Goal: Find specific page/section: Find specific page/section

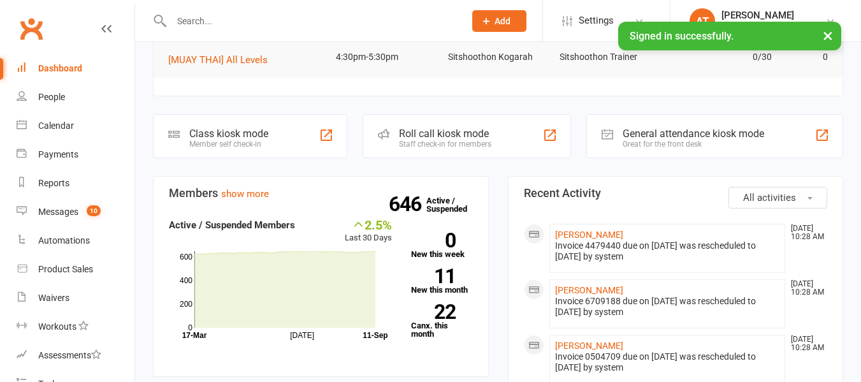
scroll to position [282, 0]
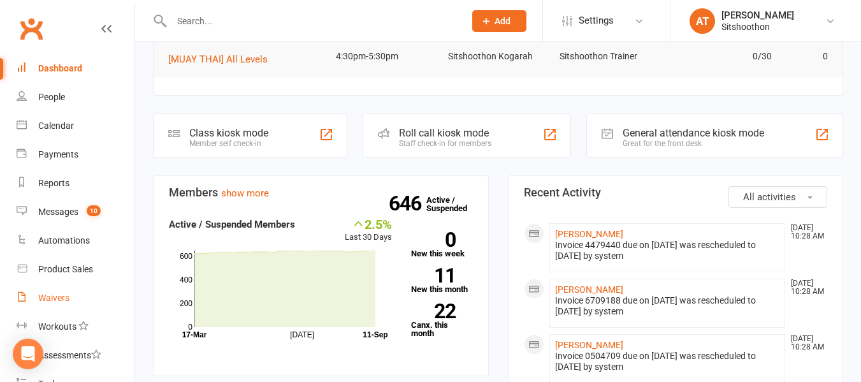
click at [59, 303] on link "Waivers" at bounding box center [76, 298] width 118 height 29
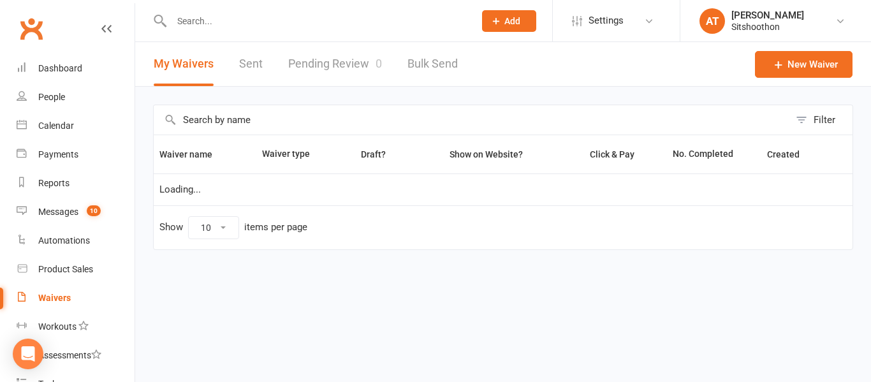
select select "100"
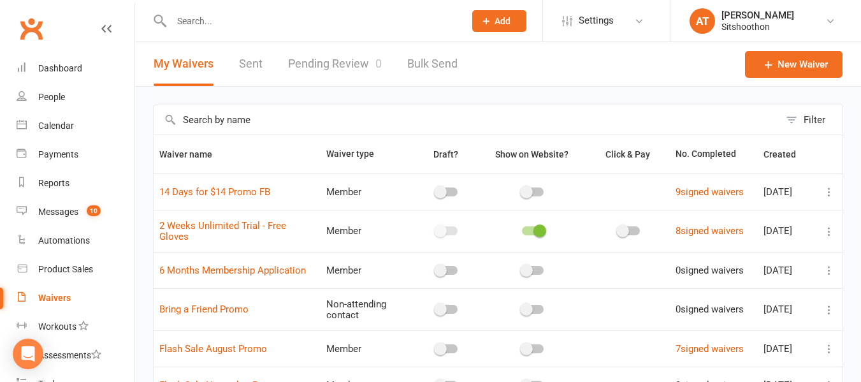
click at [351, 48] on link "Pending Review 0" at bounding box center [335, 64] width 94 height 44
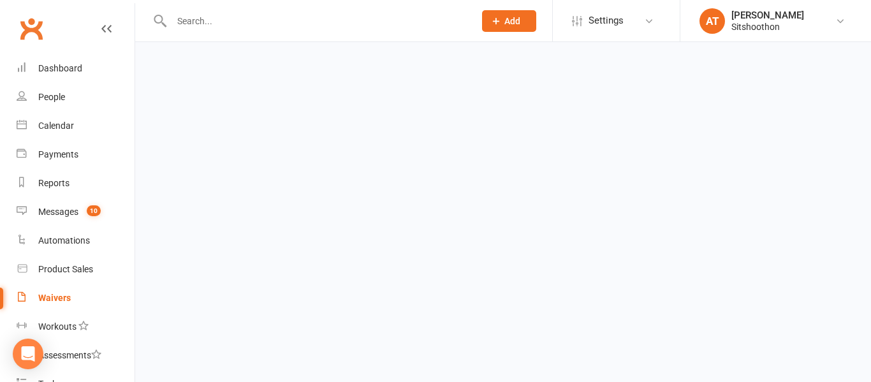
select select "25"
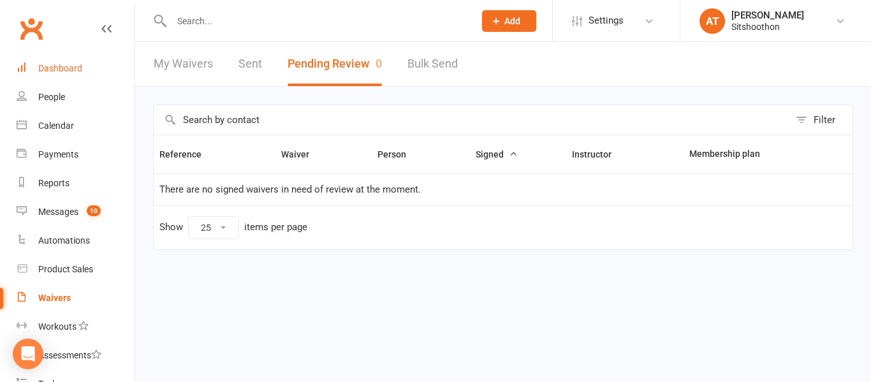
click at [45, 62] on link "Dashboard" at bounding box center [76, 68] width 118 height 29
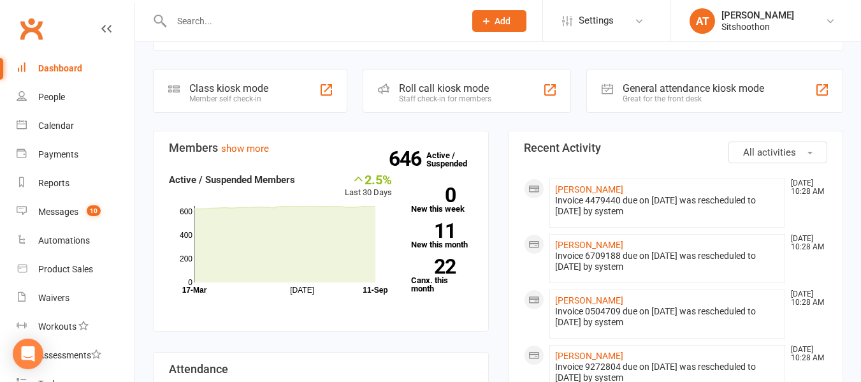
scroll to position [326, 0]
click at [446, 222] on strong "11" at bounding box center [433, 231] width 45 height 19
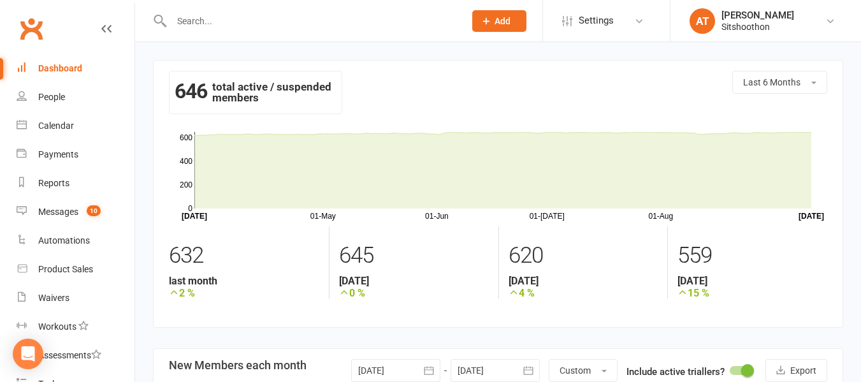
drag, startPoint x: 217, startPoint y: 19, endPoint x: 198, endPoint y: 18, distance: 19.1
click at [198, 18] on input "text" at bounding box center [312, 21] width 288 height 18
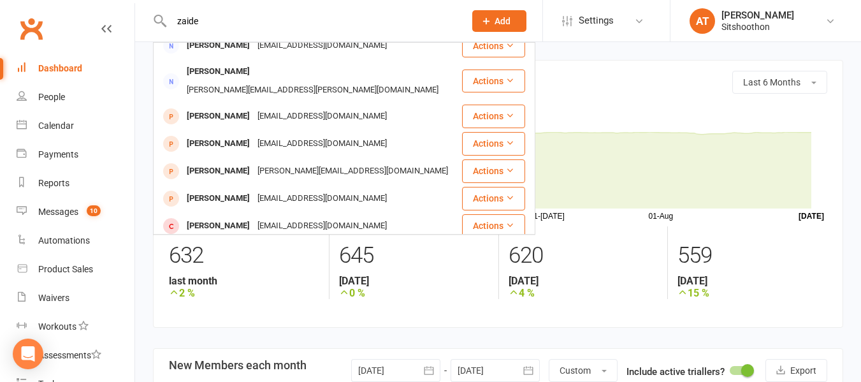
scroll to position [147, 0]
type input "zaide"
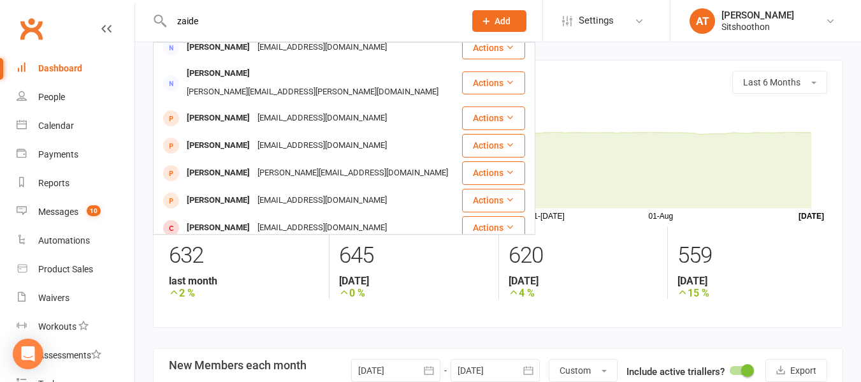
click at [255, 15] on input "zaide" at bounding box center [312, 21] width 288 height 18
